Goal: Transaction & Acquisition: Purchase product/service

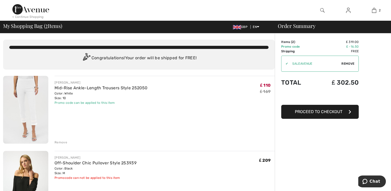
click at [316, 110] on span "Proceed to Checkout" at bounding box center [319, 111] width 48 height 5
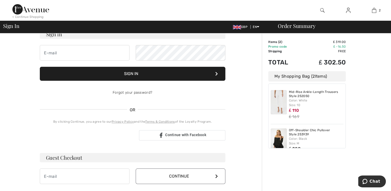
scroll to position [35, 0]
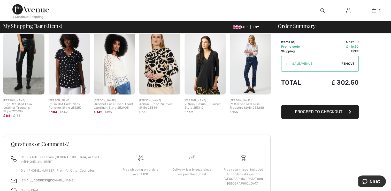
scroll to position [189, 0]
